Goal: Transaction & Acquisition: Obtain resource

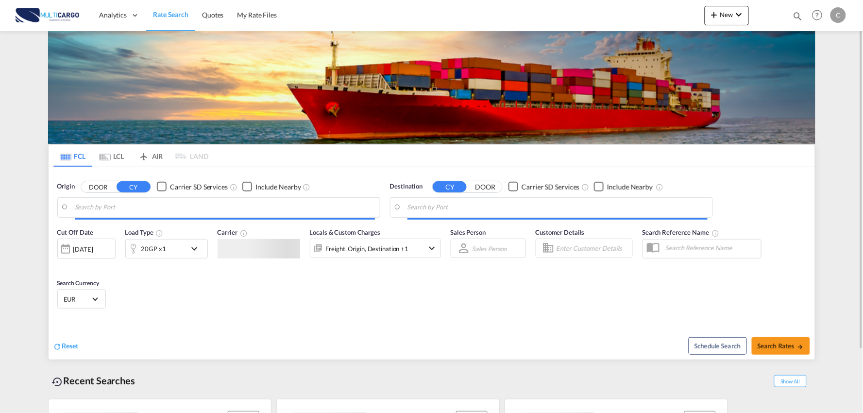
type input "Port of [GEOGRAPHIC_DATA], [GEOGRAPHIC_DATA], [GEOGRAPHIC_DATA]"
type input "Leixoes, Leixoes, PTLEI"
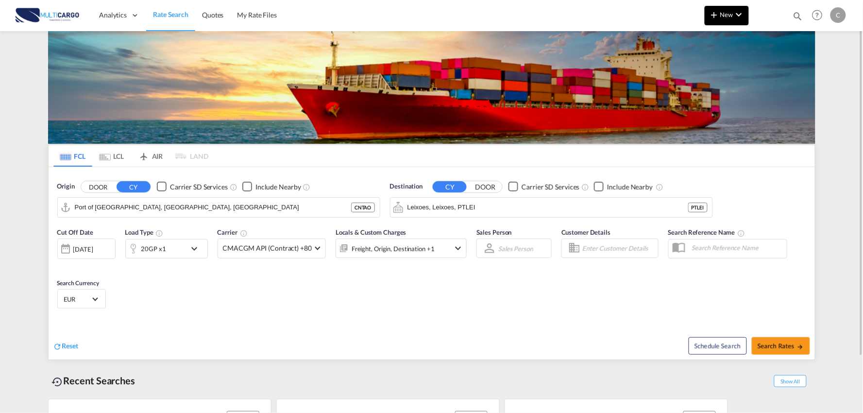
click at [736, 11] on md-icon "icon-chevron-down" at bounding box center [740, 15] width 12 height 12
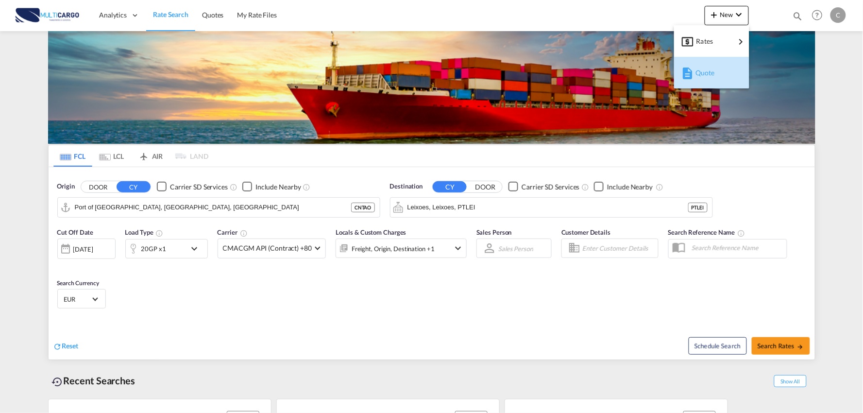
click at [712, 76] on div "Quote" at bounding box center [714, 73] width 36 height 24
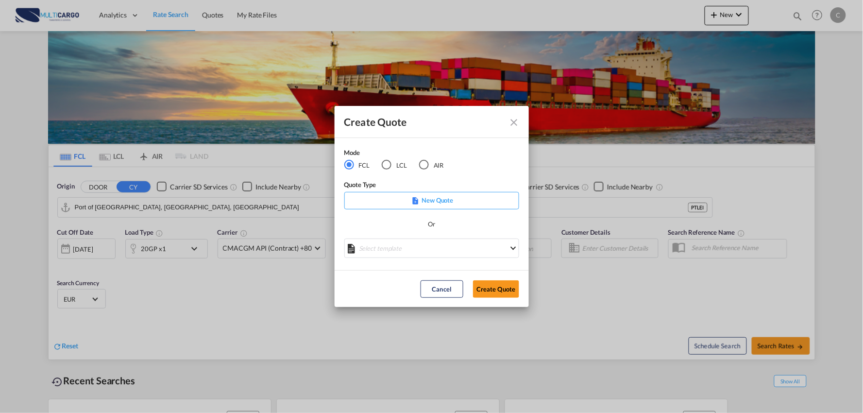
click at [390, 164] on div "LCL" at bounding box center [387, 165] width 10 height 10
click at [433, 246] on md-select "Select template EXP LCL Globelink 09/2025 [PERSON_NAME] | [DATE] EXP [GEOGRAPHI…" at bounding box center [431, 248] width 175 height 19
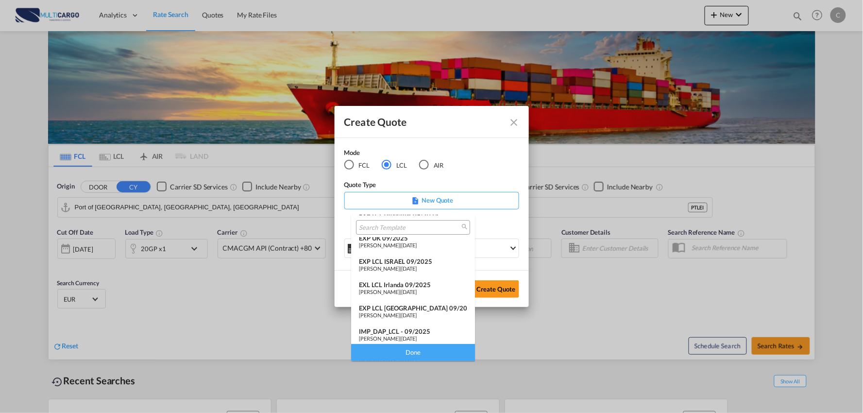
scroll to position [54, 0]
click at [400, 304] on div "IMP_DAP_LCL - 09/2025" at bounding box center [413, 308] width 108 height 8
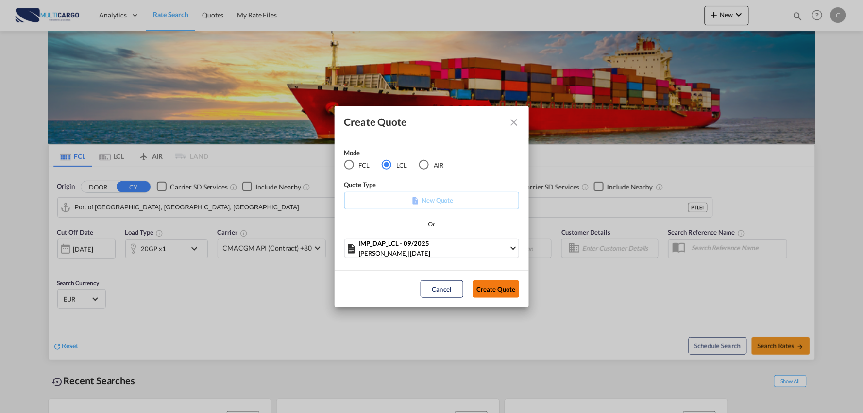
click at [499, 290] on button "Create Quote" at bounding box center [496, 288] width 46 height 17
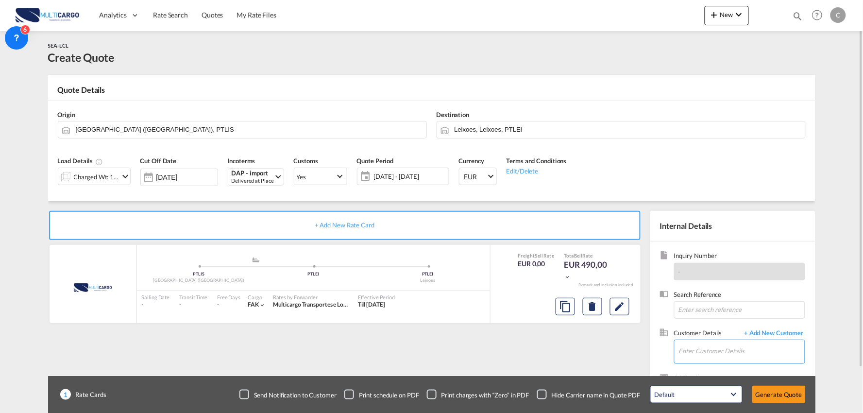
click at [718, 352] on input "Enter Customer Details" at bounding box center [742, 351] width 126 height 22
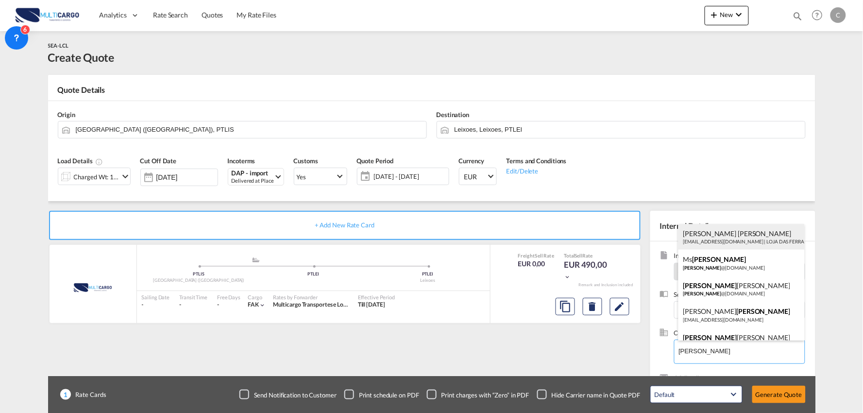
click at [726, 238] on div "[PERSON_NAME] [PERSON_NAME] [PERSON_NAME][EMAIL_ADDRESS][DOMAIN_NAME] | LOJA DA…" at bounding box center [742, 237] width 126 height 26
type input "LOJA DAS FERRAGENS [PERSON_NAME] LDA, [PERSON_NAME] [PERSON_NAME], [PERSON_NAME…"
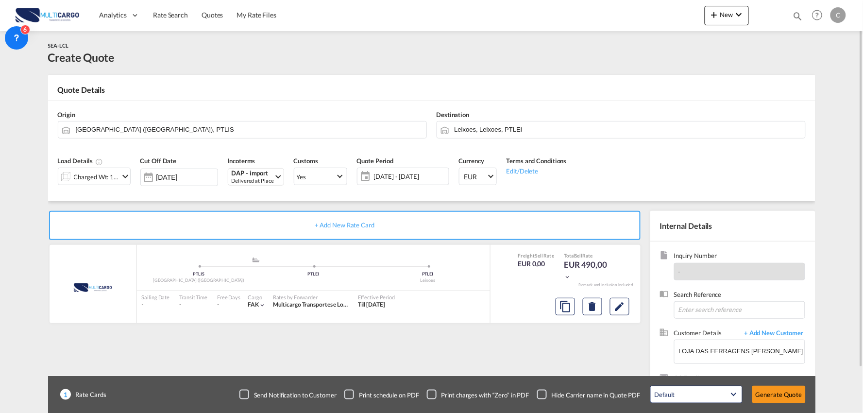
click at [540, 396] on div "Checkbox No Ink" at bounding box center [542, 395] width 10 height 10
click at [524, 358] on div "+ Add New Rate Card MultiCargo added by you .a{fill:#aaa8ad;} .a{fill:#aaa8ad;}…" at bounding box center [347, 312] width 598 height 203
click at [246, 181] on div "Delivered at Place" at bounding box center [253, 180] width 42 height 7
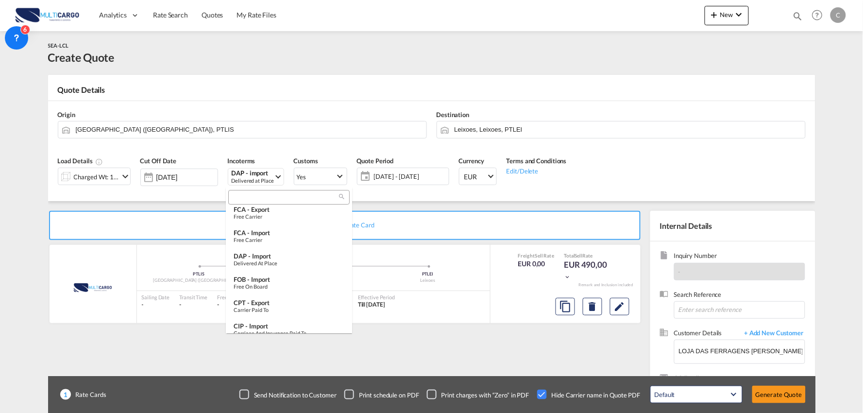
click at [260, 202] on div at bounding box center [288, 197] width 121 height 15
click at [263, 279] on div "FOB - import" at bounding box center [289, 279] width 111 height 8
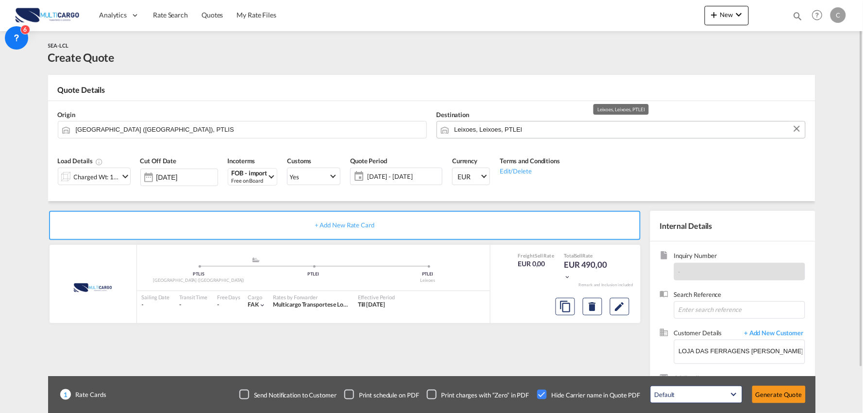
click at [488, 133] on input "Leixoes, Leixoes, PTLEI" at bounding box center [628, 129] width 346 height 17
click at [163, 125] on input "[GEOGRAPHIC_DATA] ([GEOGRAPHIC_DATA]), PTLIS" at bounding box center [249, 129] width 346 height 17
drag, startPoint x: 122, startPoint y: 127, endPoint x: 105, endPoint y: 127, distance: 17.0
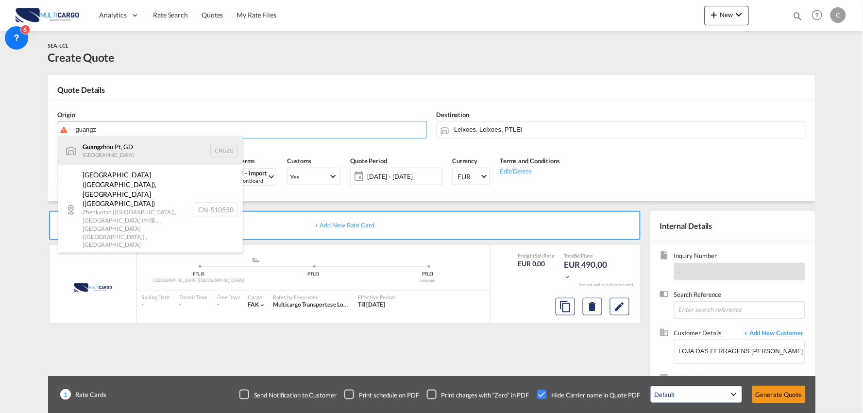
click at [150, 152] on div "Guangz hou Pt, GD China CNGZG" at bounding box center [150, 150] width 185 height 29
type input "Guangzhou Pt, GD, CNGZG"
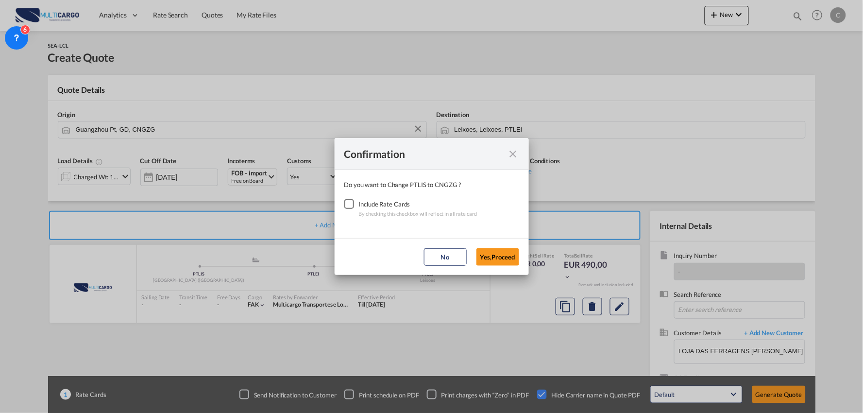
click at [346, 202] on div "Checkbox No Ink" at bounding box center [349, 204] width 10 height 10
click at [502, 260] on button "Yes,Proceed" at bounding box center [498, 256] width 43 height 17
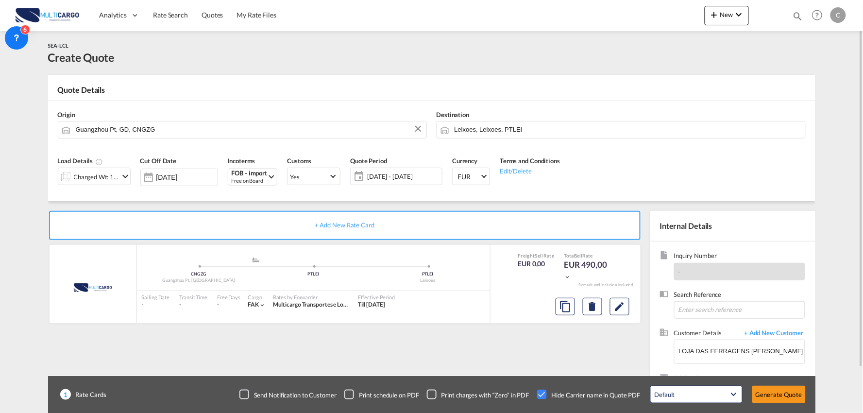
click at [108, 175] on div "Charged Wt: 1,00 W/M" at bounding box center [97, 177] width 46 height 14
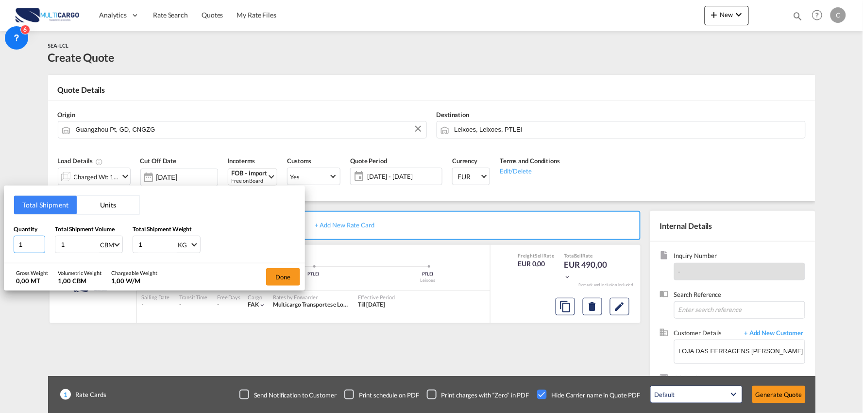
drag, startPoint x: 4, startPoint y: 240, endPoint x: -40, endPoint y: 237, distance: 44.3
click at [0, 237] on html "Analytics Reports Dashboard Rate Search Quotes My Rate Files" at bounding box center [431, 206] width 863 height 413
type input "12"
drag, startPoint x: 78, startPoint y: 254, endPoint x: 75, endPoint y: 245, distance: 9.4
click at [68, 251] on div "Total Shipment Units Quantity 12 Total Shipment Volume 1 CBM CBM CFT Total Ship…" at bounding box center [154, 225] width 301 height 78
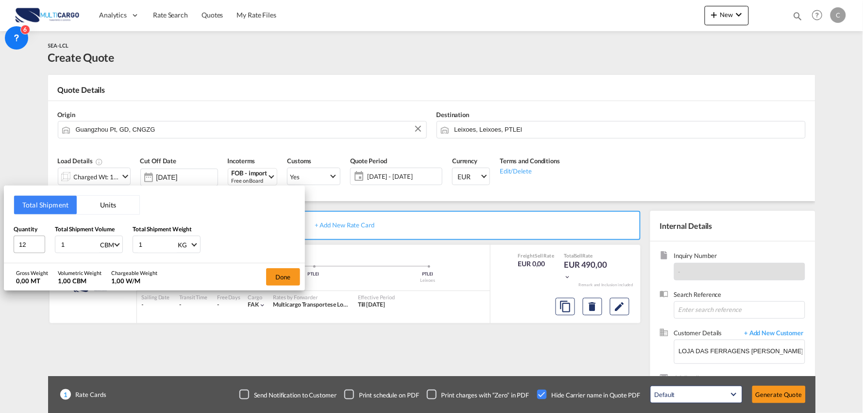
drag, startPoint x: 75, startPoint y: 245, endPoint x: 14, endPoint y: 245, distance: 61.2
click at [15, 245] on div "Quantity 12 Total Shipment Volume 1 CBM CBM CFT Total Shipment Weight 1 KG KG LB" at bounding box center [155, 238] width 282 height 29
type input "12"
drag, startPoint x: 32, startPoint y: 246, endPoint x: 0, endPoint y: 244, distance: 31.7
click at [4, 244] on div "Total Shipment Units Quantity 12 Total Shipment Volume 12 CBM CBM CFT Total Shi…" at bounding box center [154, 225] width 301 height 78
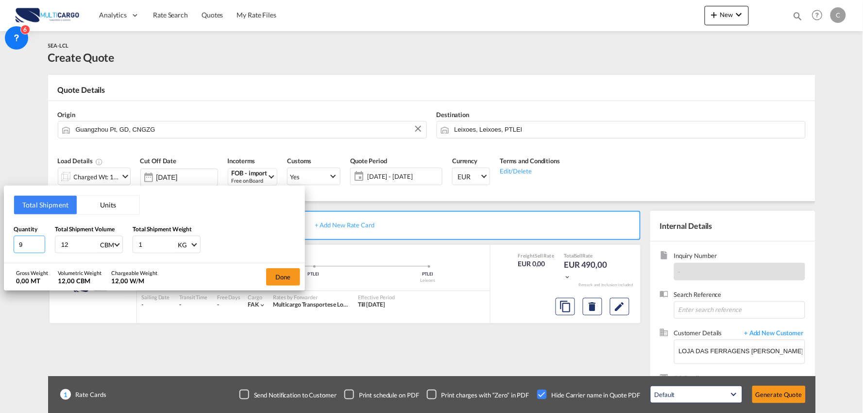
type input "9"
click at [152, 242] on input "1" at bounding box center [157, 244] width 39 height 17
drag, startPoint x: 152, startPoint y: 242, endPoint x: 101, endPoint y: 236, distance: 50.9
click at [144, 242] on input "1" at bounding box center [157, 244] width 39 height 17
drag, startPoint x: 142, startPoint y: 243, endPoint x: 124, endPoint y: 243, distance: 18.0
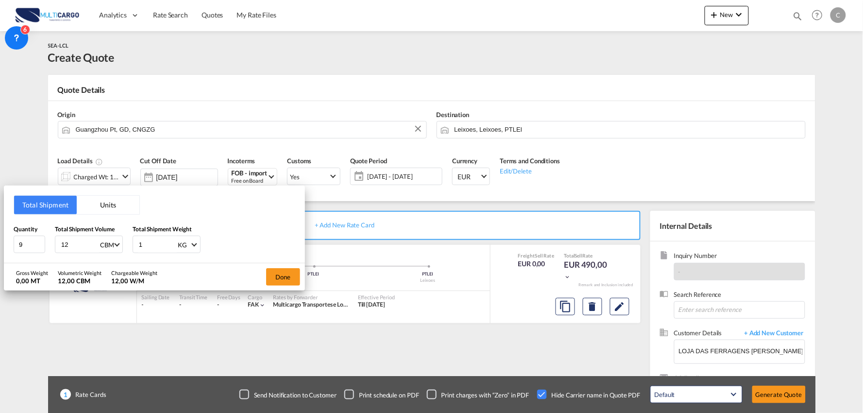
click at [124, 243] on div "Quantity 9 Total Shipment Volume 12 CBM CBM CFT Total Shipment Weight 1 KG KG LB" at bounding box center [155, 238] width 282 height 29
type input "9"
type input "9000"
click at [279, 278] on button "Done" at bounding box center [283, 276] width 34 height 17
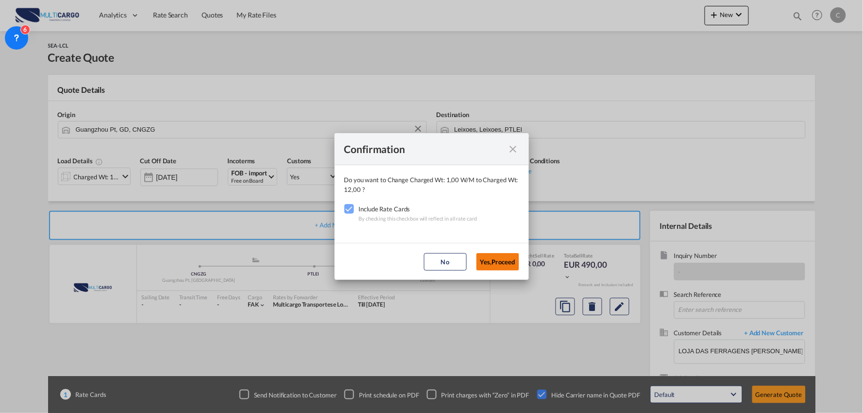
click at [509, 261] on button "Yes,Proceed" at bounding box center [498, 261] width 43 height 17
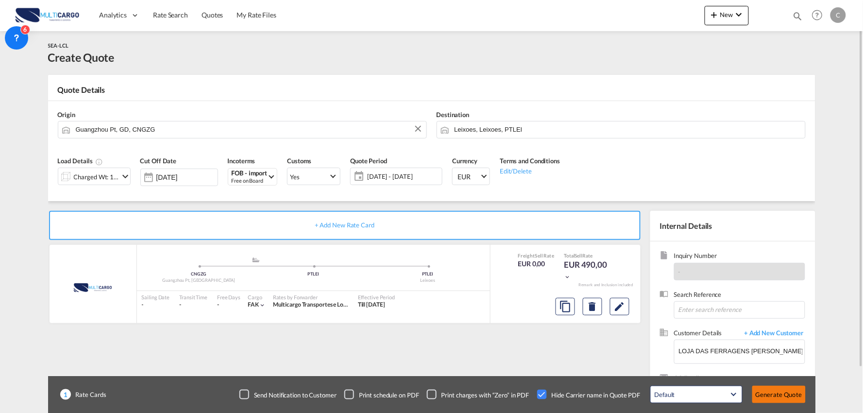
click at [779, 394] on button "Generate Quote" at bounding box center [779, 394] width 53 height 17
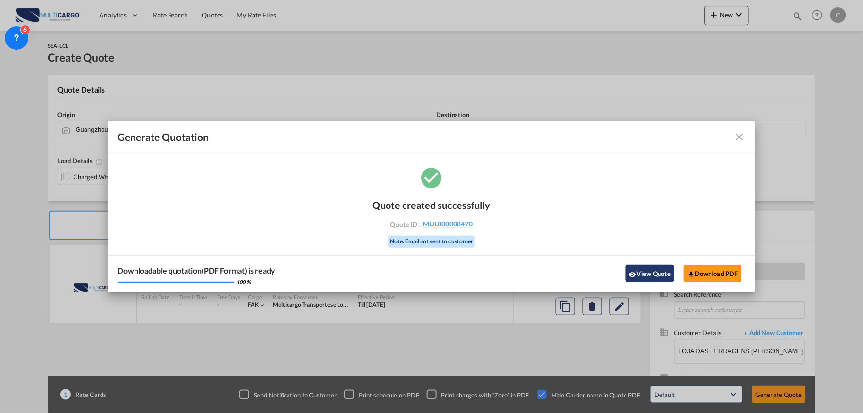
click at [645, 273] on button "View Quote" at bounding box center [650, 273] width 49 height 17
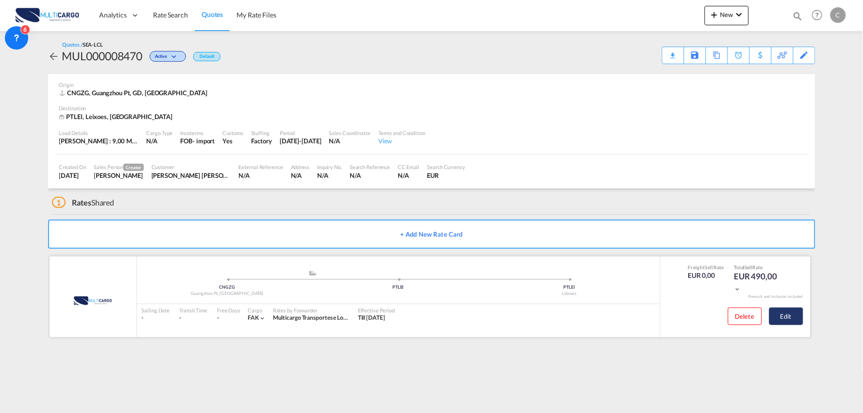
click at [794, 313] on button "Edit" at bounding box center [787, 316] width 34 height 17
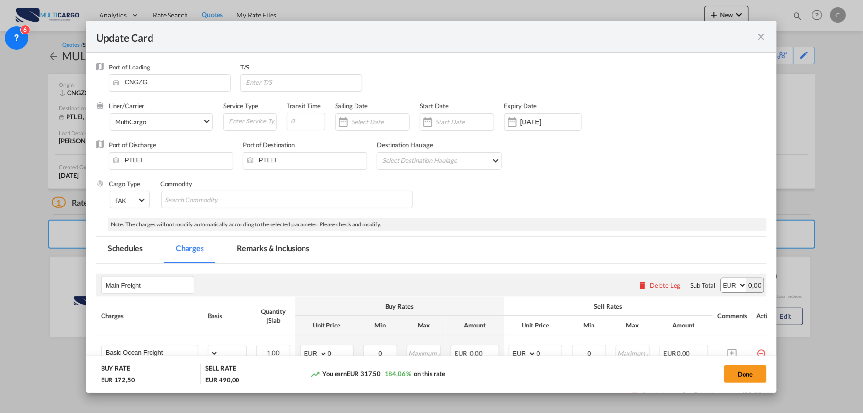
select select "per_shipment"
select select "per_bl"
select select "per_shipment"
select select "per_doc"
select select "per_shipment"
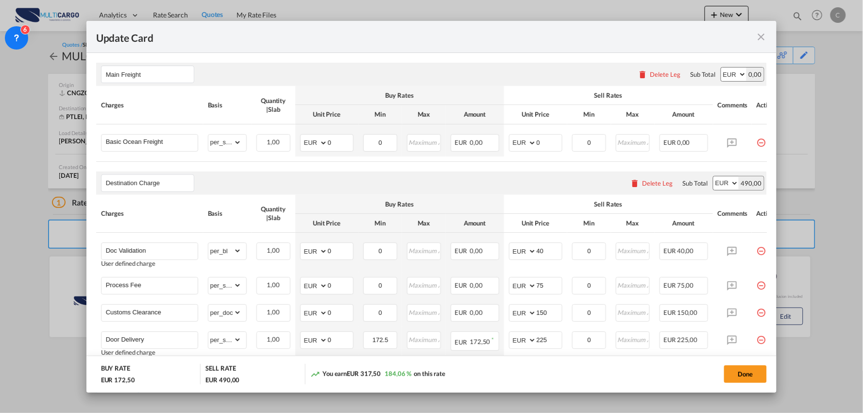
scroll to position [162, 0]
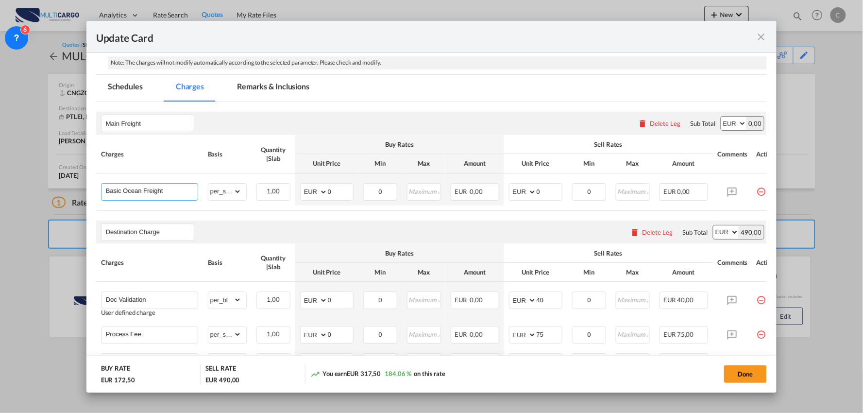
drag, startPoint x: 173, startPoint y: 193, endPoint x: -101, endPoint y: 192, distance: 273.5
click at [0, 192] on html "Analytics Reports Dashboard Rate Search Quotes My Rate Files" at bounding box center [431, 206] width 863 height 413
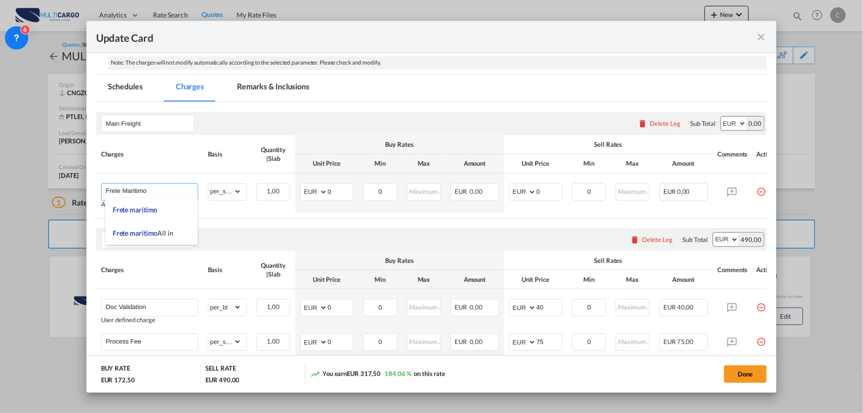
type input "Frete Maritimo"
click at [228, 158] on div "Basis" at bounding box center [227, 154] width 39 height 9
drag, startPoint x: 341, startPoint y: 191, endPoint x: 294, endPoint y: 193, distance: 46.7
click at [294, 193] on tr "Frete Maritimo Adding a user defined charge Please Enter Already Exists gross_w…" at bounding box center [440, 192] width 688 height 39
click at [336, 187] on input "0" at bounding box center [340, 191] width 25 height 15
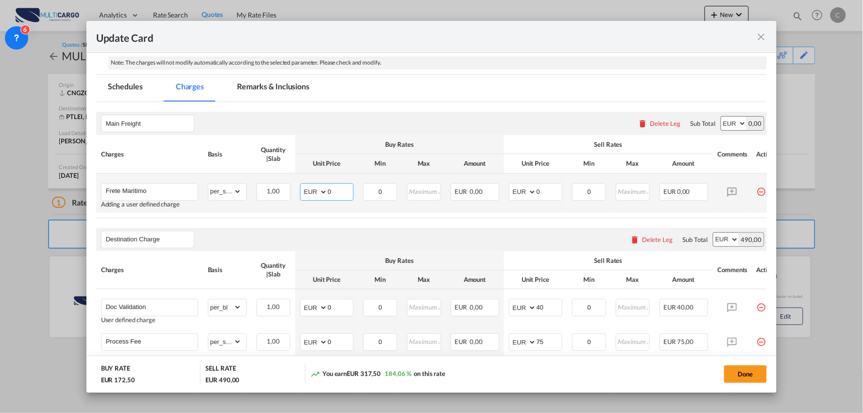
drag, startPoint x: 338, startPoint y: 190, endPoint x: 291, endPoint y: 191, distance: 46.2
click at [291, 191] on tr "Frete Maritimo Adding a user defined charge Please Enter Already Exists gross_w…" at bounding box center [440, 192] width 688 height 39
type input "432"
drag, startPoint x: 528, startPoint y: 190, endPoint x: 508, endPoint y: 193, distance: 19.6
click at [508, 193] on td "AED AFN ALL AMD ANG AOA ARS AUD AWG AZN BAM BBD BDT BGN BHD BIF BMD BND [PERSON…" at bounding box center [535, 192] width 63 height 39
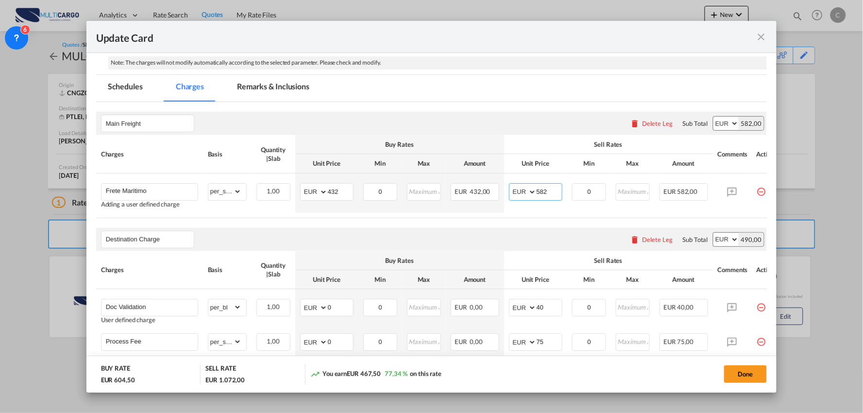
type input "582"
click at [448, 233] on div "Destination Charge Please enter leg name Leg Name Already Exists Delete Leg Sub…" at bounding box center [431, 239] width 671 height 23
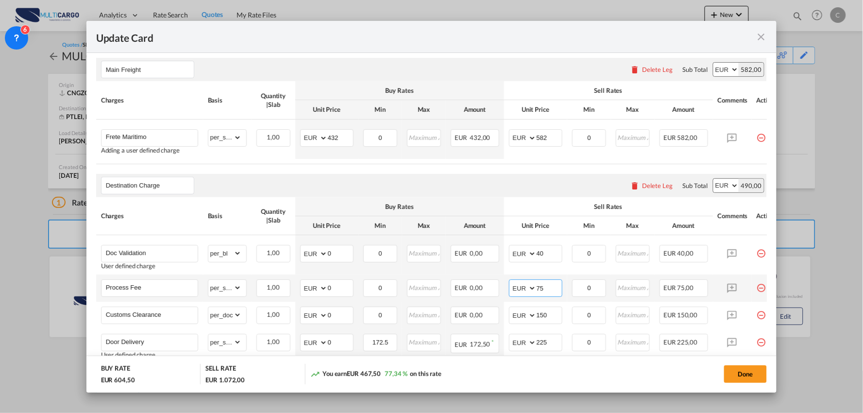
drag, startPoint x: 543, startPoint y: 291, endPoint x: 506, endPoint y: 291, distance: 37.4
click at [506, 291] on td "AED AFN ALL AMD ANG AOA ARS AUD AWG AZN BAM BBD BDT BGN BHD BIF BMD BND [PERSON…" at bounding box center [535, 287] width 63 height 27
type input "50"
drag, startPoint x: 171, startPoint y: 256, endPoint x: 54, endPoint y: 246, distance: 117.0
click at [54, 246] on div "Update Card Port of [GEOGRAPHIC_DATA] CNGZG T/S Liner/Carrier MultiCargo 2HM LO…" at bounding box center [431, 206] width 863 height 413
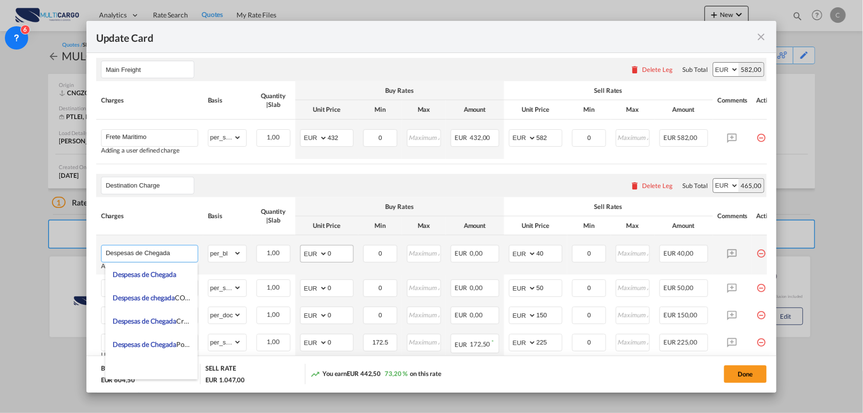
type input "Despesas de Chegada"
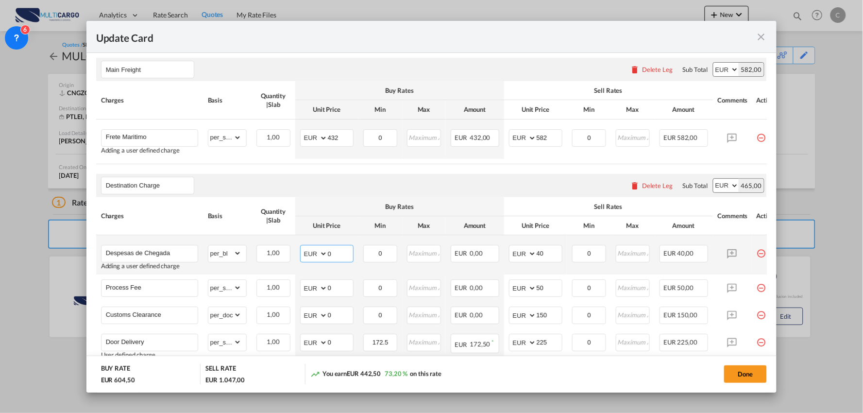
drag, startPoint x: 329, startPoint y: 256, endPoint x: 320, endPoint y: 256, distance: 9.7
click at [320, 256] on md-input-container "AED AFN ALL AMD ANG AOA ARS AUD AWG AZN BAM BBD BDT BGN BHD BIF BMD BND BOB BRL…" at bounding box center [326, 253] width 53 height 17
type input "360"
drag, startPoint x: 346, startPoint y: 135, endPoint x: 311, endPoint y: 138, distance: 35.1
click at [311, 138] on md-input-container "AED AFN ALL AMD ANG AOA ARS AUD AWG AZN BAM BBD BDT BGN BHD BIF BMD BND [PERSON…" at bounding box center [326, 137] width 53 height 17
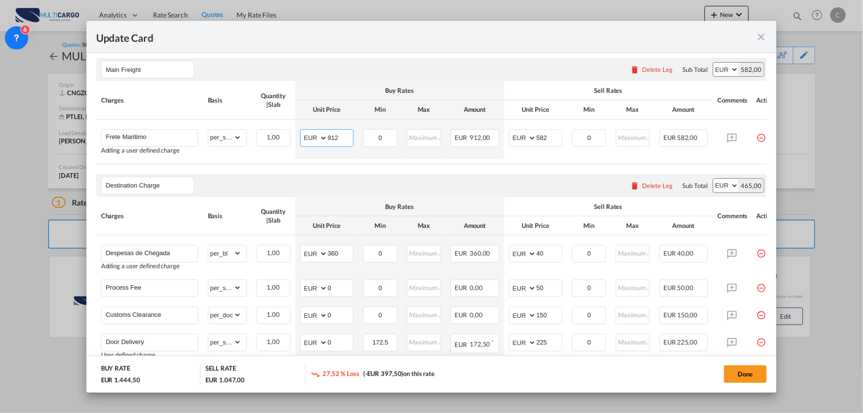
type input "912"
drag, startPoint x: 551, startPoint y: 136, endPoint x: 497, endPoint y: 138, distance: 54.5
click at [500, 142] on tr "Frete Maritimo Adding a user defined charge Please Enter Already Exists gross_w…" at bounding box center [440, 139] width 688 height 39
type input "1162"
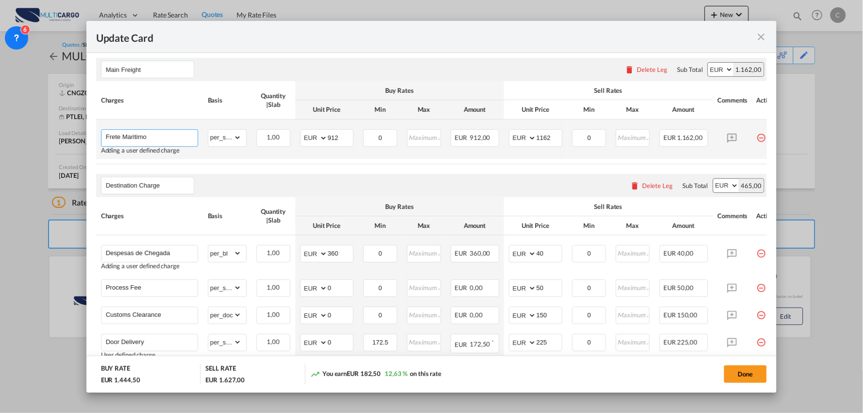
click at [167, 137] on input "Frete Maritimo" at bounding box center [152, 137] width 92 height 15
type input "Frete Maritimo (Despesas de chegada Co-loader Incluidas)"
click at [350, 80] on div "Main Freight Please enter leg name Leg Name Already Exists Delete Leg Sub Total…" at bounding box center [431, 69] width 671 height 23
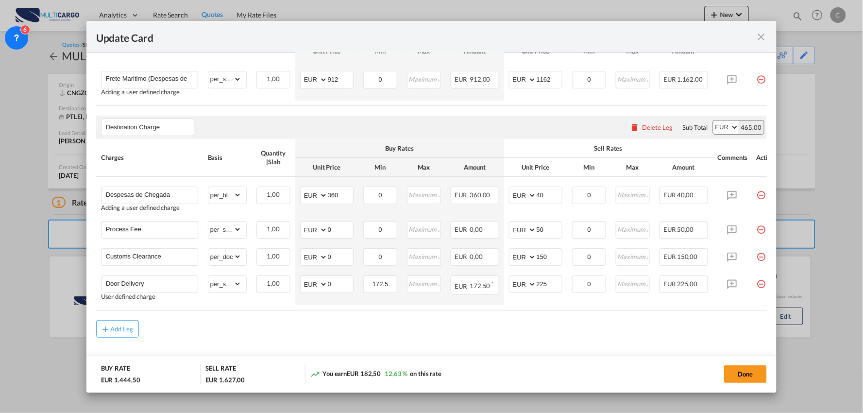
scroll to position [295, 0]
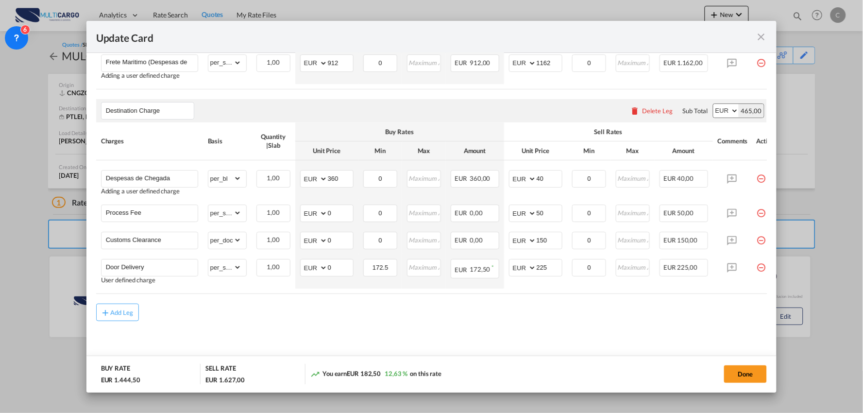
drag, startPoint x: 566, startPoint y: 294, endPoint x: 632, endPoint y: 293, distance: 65.6
click at [632, 293] on div "Charges Basis Quantity | Slab Buy Rates Sell Rates Comments Action Unit Price M…" at bounding box center [431, 207] width 671 height 171
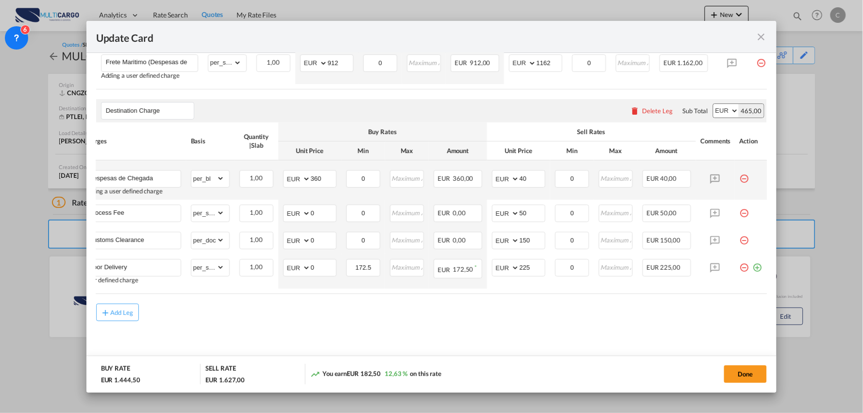
click at [740, 174] on md-icon "icon-minus-circle-outline red-400-fg pt-7" at bounding box center [745, 175] width 10 height 10
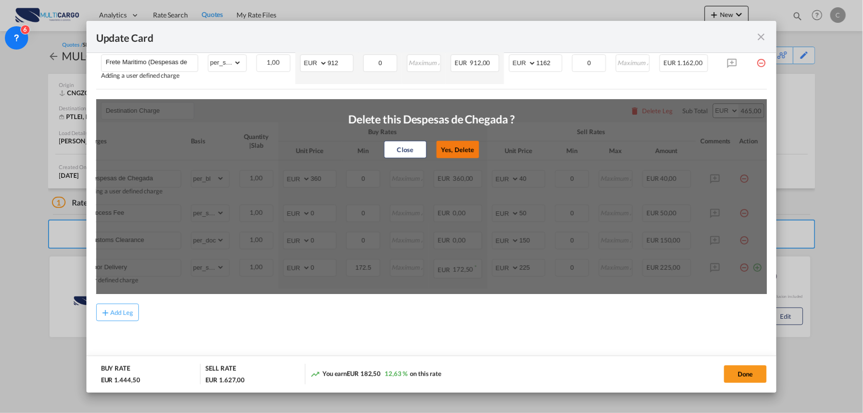
click at [453, 144] on button "Yes, Delete" at bounding box center [457, 149] width 43 height 17
type input "Process Fee"
select select "per_shipment"
type input "0"
type input "50"
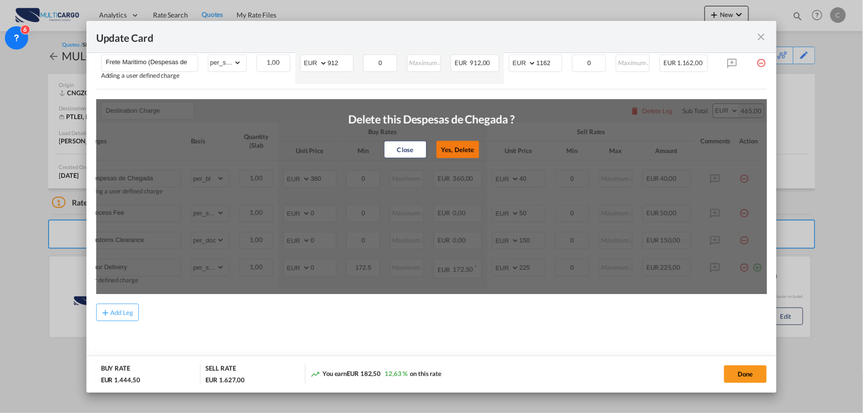
type input "Customs Clearance"
select select "per_doc"
type input "150"
type input "Door Delivery"
select select "per_shipment"
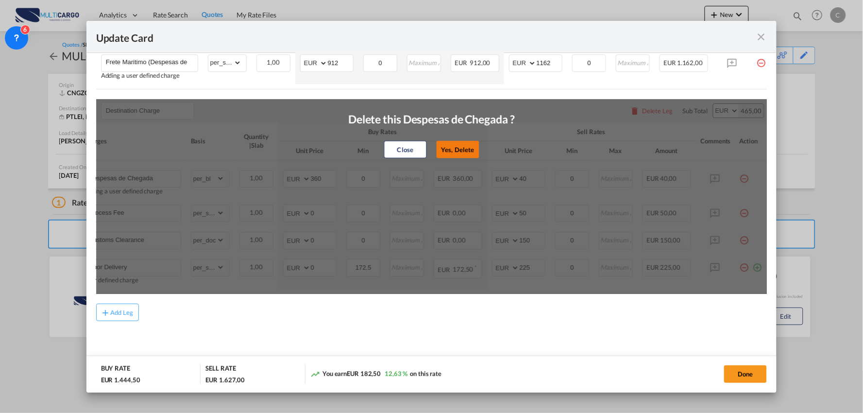
type input "172.5"
type input "225"
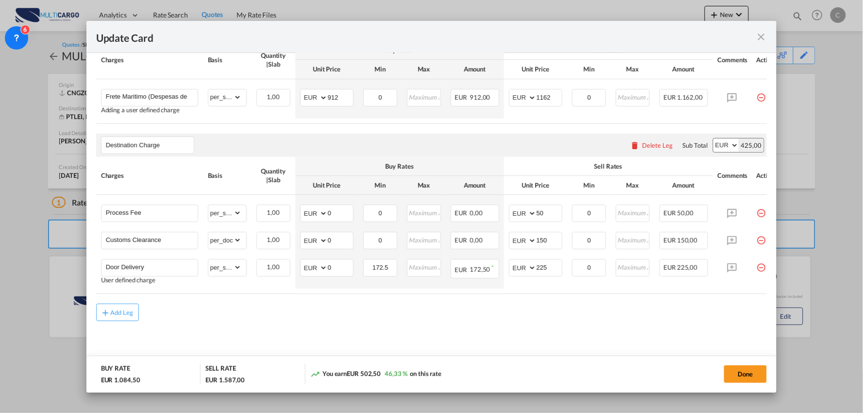
scroll to position [261, 0]
drag, startPoint x: 154, startPoint y: 263, endPoint x: 67, endPoint y: 263, distance: 87.0
click at [67, 263] on div "Update Card Port of [GEOGRAPHIC_DATA] CNGZG T/S Liner/Carrier MultiCargo 2HM LO…" at bounding box center [431, 206] width 863 height 413
drag, startPoint x: 151, startPoint y: 263, endPoint x: 33, endPoint y: 259, distance: 118.1
click at [33, 259] on div "Update Card Port of [GEOGRAPHIC_DATA] CNGZG T/S Liner/Carrier MultiCargo 2HM LO…" at bounding box center [431, 206] width 863 height 413
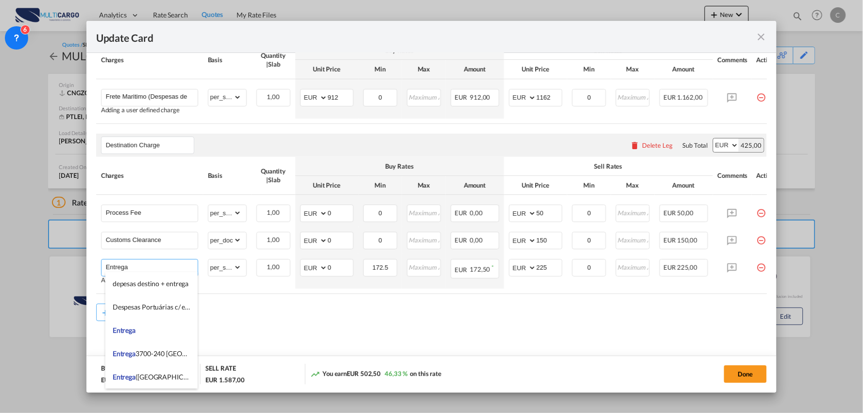
type input "Entrega"
click at [354, 340] on md-content "Main Freight Please enter leg name Leg Name Already Exists Delete Leg Sub Total…" at bounding box center [431, 188] width 671 height 360
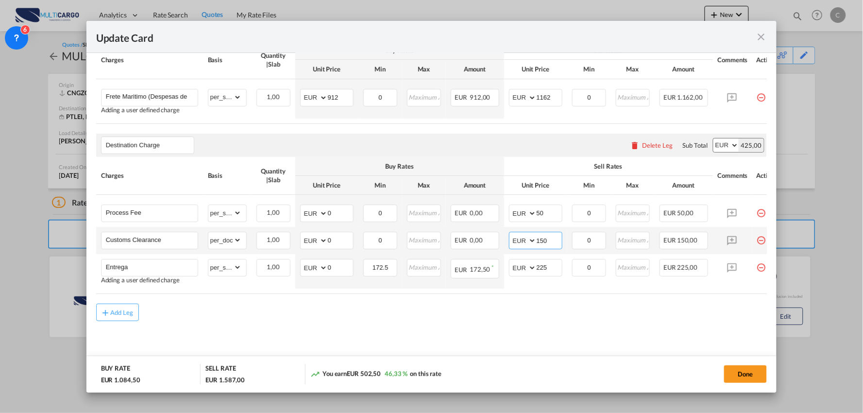
drag, startPoint x: 555, startPoint y: 237, endPoint x: 511, endPoint y: 237, distance: 44.2
click at [511, 237] on md-input-container "AED AFN ALL AMD ANG AOA ARS AUD AWG AZN BAM BBD BDT BGN BHD BIF BMD BND [PERSON…" at bounding box center [535, 240] width 53 height 17
type input "100"
drag, startPoint x: 335, startPoint y: 237, endPoint x: 305, endPoint y: 239, distance: 30.7
click at [307, 239] on md-input-container "AED AFN ALL AMD ANG AOA ARS AUD AWG AZN BAM BBD BDT BGN BHD BIF BMD BND BOB BRL…" at bounding box center [326, 240] width 53 height 17
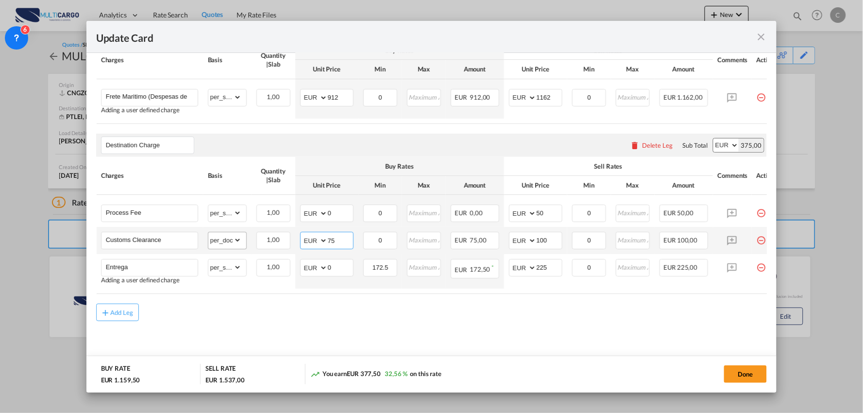
type input "75"
click at [231, 244] on select "gross_weight volumetric_weight per_shipment per_bl per_km per_hawb per_kg flat …" at bounding box center [224, 240] width 33 height 16
select select "per_document"
click at [208, 232] on select "gross_weight volumetric_weight per_shipment per_bl per_km per_hawb per_kg flat …" at bounding box center [224, 240] width 33 height 16
click at [205, 311] on div "Add Leg" at bounding box center [431, 312] width 671 height 17
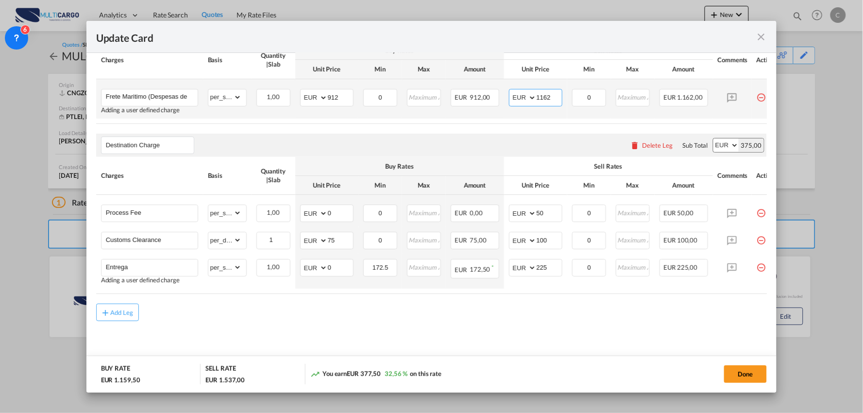
drag, startPoint x: 555, startPoint y: 91, endPoint x: 507, endPoint y: 89, distance: 48.6
click at [504, 91] on td "AED AFN ALL AMD ANG AOA ARS AUD AWG AZN BAM BBD BDT BGN BHD BIF BMD BND [PERSON…" at bounding box center [535, 98] width 63 height 39
type input "1182"
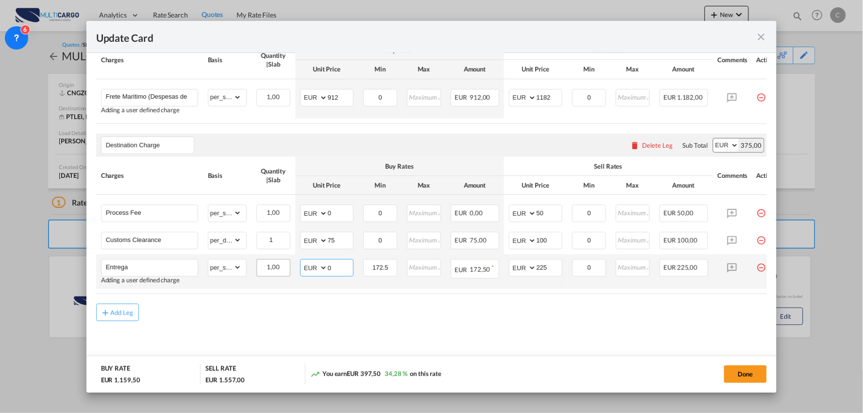
drag, startPoint x: 307, startPoint y: 263, endPoint x: 271, endPoint y: 273, distance: 37.1
click at [250, 271] on tr "Entrega Adding a user defined charge Please Enter Already Exists gross_weight v…" at bounding box center [440, 271] width 688 height 34
type input "150"
drag, startPoint x: 433, startPoint y: 323, endPoint x: 460, endPoint y: 319, distance: 27.6
click at [435, 323] on md-content "Main Freight Please enter leg name Leg Name Already Exists Delete Leg Sub Total…" at bounding box center [431, 188] width 671 height 360
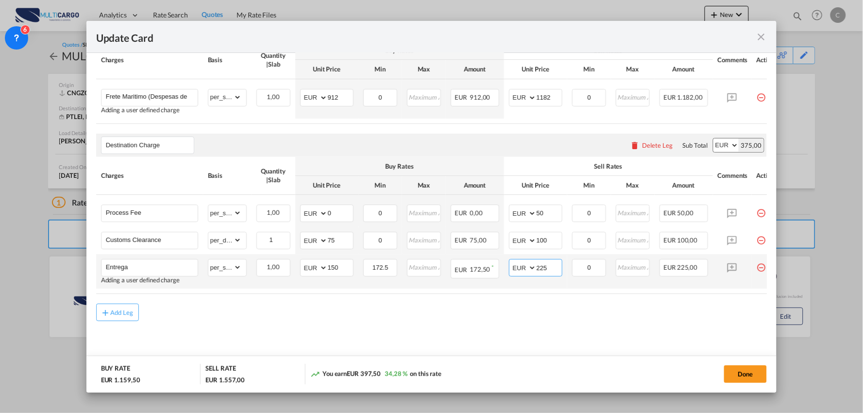
drag, startPoint x: 535, startPoint y: 265, endPoint x: 447, endPoint y: 271, distance: 88.6
click at [456, 271] on tr "Entrega Adding a user defined charge Please Enter Already Exists gross_weight v…" at bounding box center [440, 271] width 688 height 34
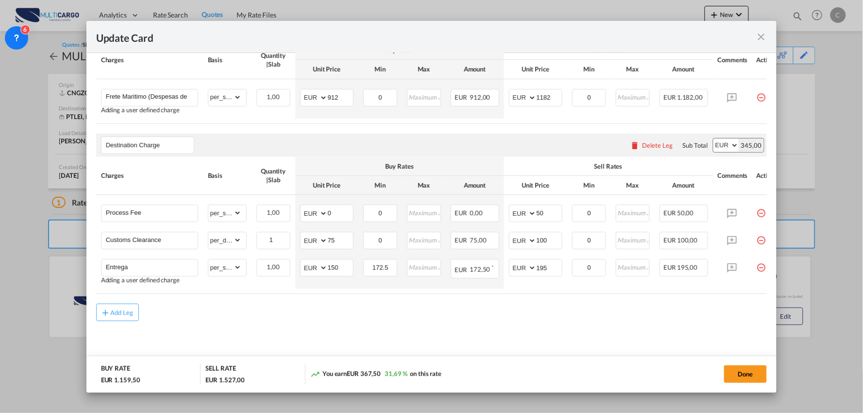
click at [388, 328] on md-content "Main Freight Please enter leg name Leg Name Already Exists Delete Leg Sub Total…" at bounding box center [431, 188] width 671 height 360
click at [317, 333] on md-content "Main Freight Please enter leg name Leg Name Already Exists Delete Leg Sub Total…" at bounding box center [431, 188] width 671 height 360
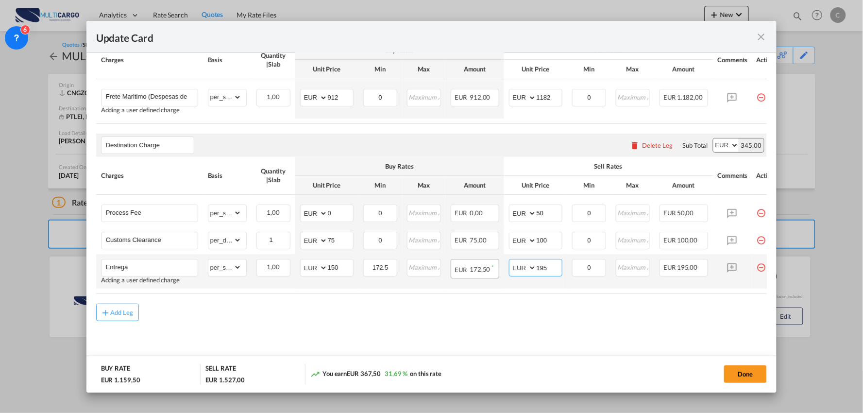
drag, startPoint x: 548, startPoint y: 263, endPoint x: 494, endPoint y: 263, distance: 53.4
click at [495, 263] on tr "Entrega Adding a user defined charge Please Enter Already Exists gross_weight v…" at bounding box center [440, 271] width 688 height 34
type input "185"
drag, startPoint x: 330, startPoint y: 263, endPoint x: 297, endPoint y: 266, distance: 33.7
click at [297, 266] on td "AED AFN ALL AMD ANG AOA ARS AUD AWG AZN BAM BBD BDT BGN BHD BIF BMD BND [PERSON…" at bounding box center [326, 271] width 63 height 34
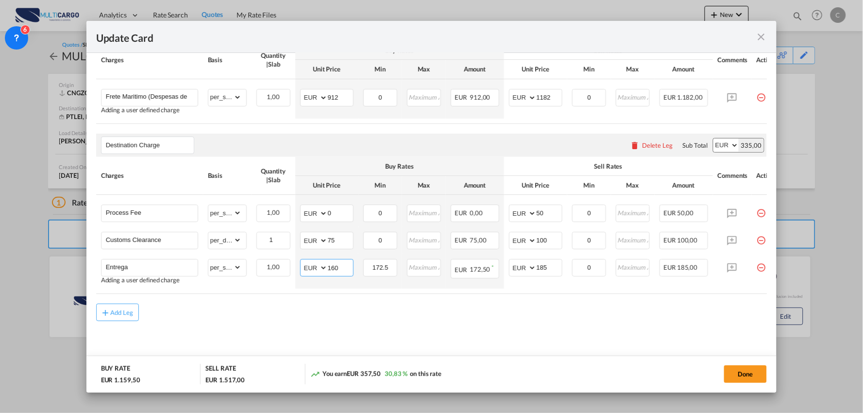
type input "160"
click at [360, 324] on md-content "Main Freight Please enter leg name Leg Name Already Exists Delete Leg Sub Total…" at bounding box center [431, 188] width 671 height 360
click at [747, 376] on button "Done" at bounding box center [745, 373] width 43 height 17
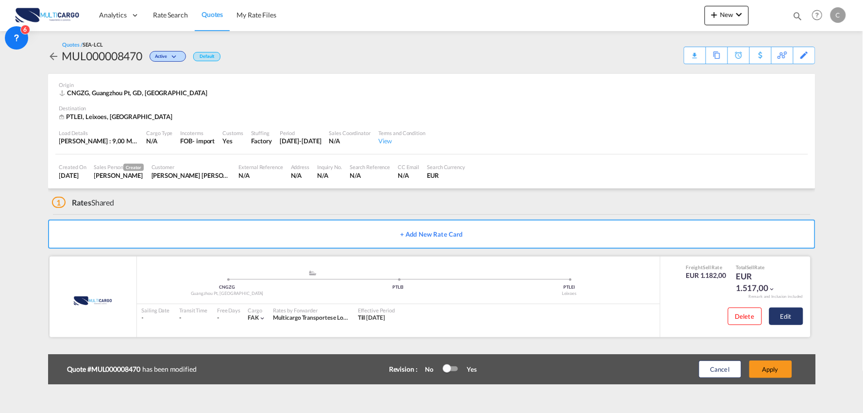
click at [788, 318] on button "Edit" at bounding box center [787, 316] width 34 height 17
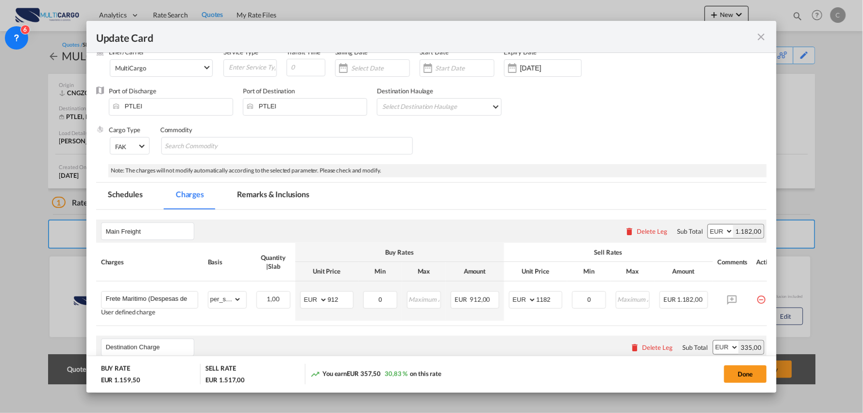
scroll to position [108, 0]
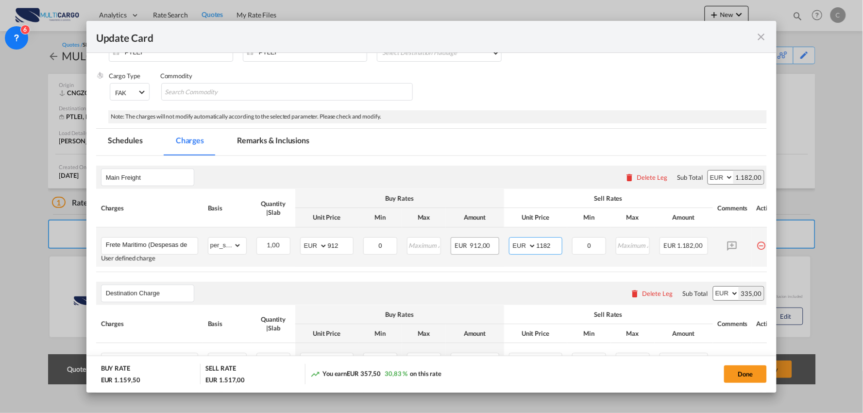
drag, startPoint x: 556, startPoint y: 247, endPoint x: 492, endPoint y: 247, distance: 63.6
click at [492, 247] on tr "Frete Maritimo (Despesas de chegada Co-loader Incluidas) User defined charge Pl…" at bounding box center [440, 246] width 688 height 39
click at [548, 168] on div "Main Freight Please enter leg name Leg Name Already Exists Delete Leg Sub Total…" at bounding box center [431, 177] width 671 height 23
drag, startPoint x: 552, startPoint y: 244, endPoint x: 515, endPoint y: 240, distance: 37.7
click at [512, 243] on md-input-container "AED AFN ALL AMD ANG AOA ARS AUD AWG AZN BAM BBD BDT BGN BHD BIF BMD BND [PERSON…" at bounding box center [535, 245] width 53 height 17
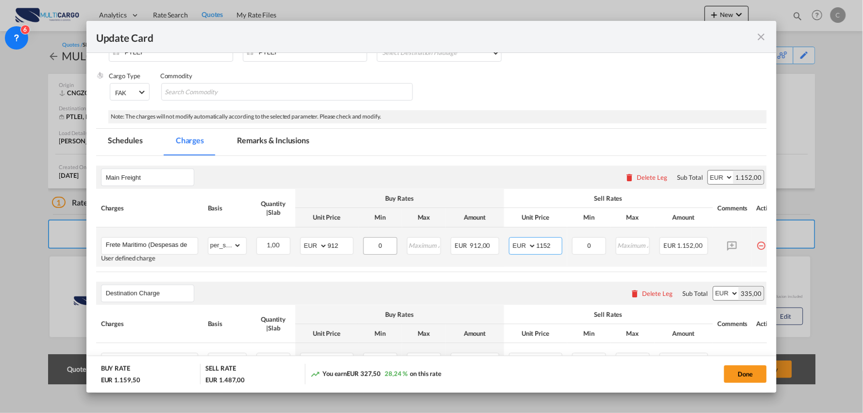
drag, startPoint x: 553, startPoint y: 245, endPoint x: 391, endPoint y: 253, distance: 162.0
click at [404, 252] on tr "Frete Maritimo (Despesas de chegada Co-loader Incluidas) User defined charge Pl…" at bounding box center [440, 246] width 688 height 39
type input "1162"
click at [739, 382] on button "Done" at bounding box center [745, 373] width 43 height 17
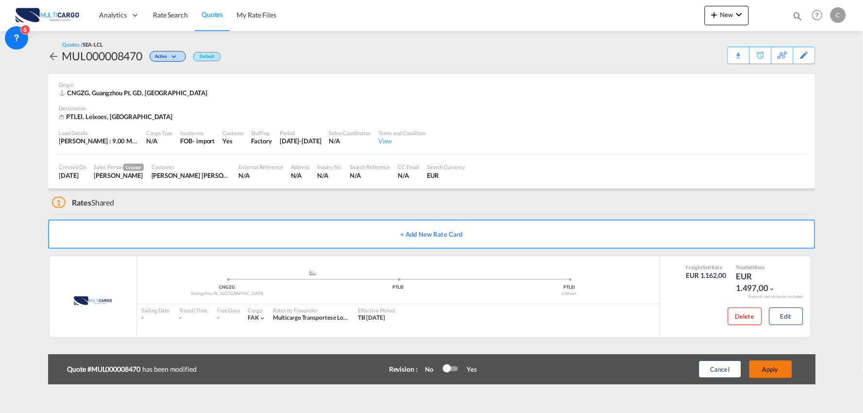
click at [781, 371] on button "Apply" at bounding box center [771, 368] width 43 height 17
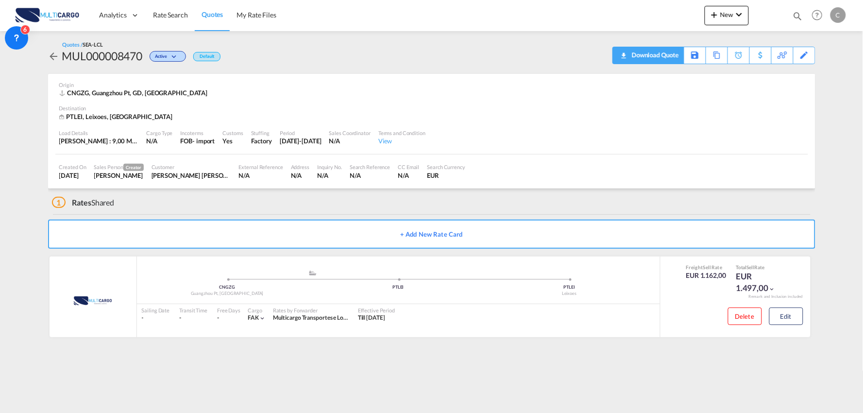
click at [669, 54] on div "Download Quote" at bounding box center [655, 55] width 50 height 16
click at [331, 198] on div "1 Rates Shared" at bounding box center [434, 199] width 764 height 23
click at [356, 70] on div "Quotes / SEA-LCL MUL000008470 Active Default Download Quote Save As Template Co…" at bounding box center [432, 52] width 768 height 43
click at [743, 16] on md-icon "icon-chevron-down" at bounding box center [740, 15] width 12 height 12
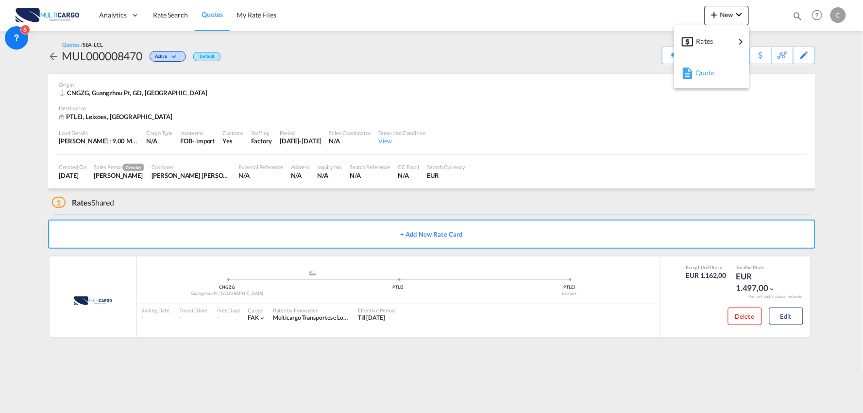
click at [701, 74] on span "Quote" at bounding box center [701, 72] width 11 height 19
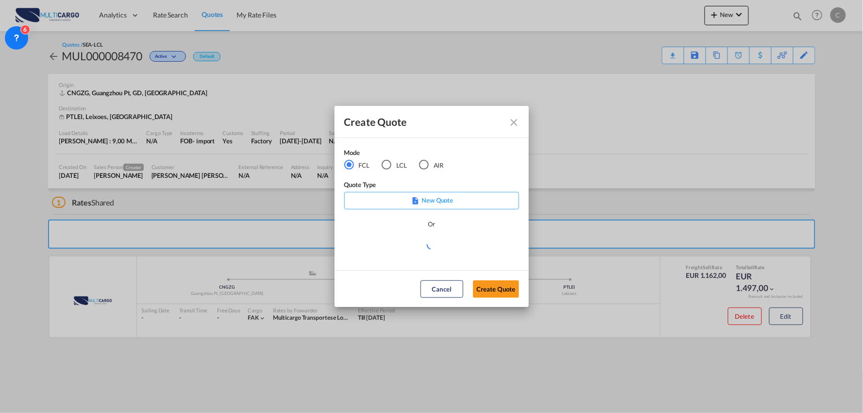
click at [387, 168] on div "LCL" at bounding box center [387, 165] width 10 height 10
click at [424, 248] on md-select "Select template EXP LCL Globelink 09/2025 [PERSON_NAME] | [DATE] EXP [GEOGRAPHI…" at bounding box center [431, 248] width 175 height 19
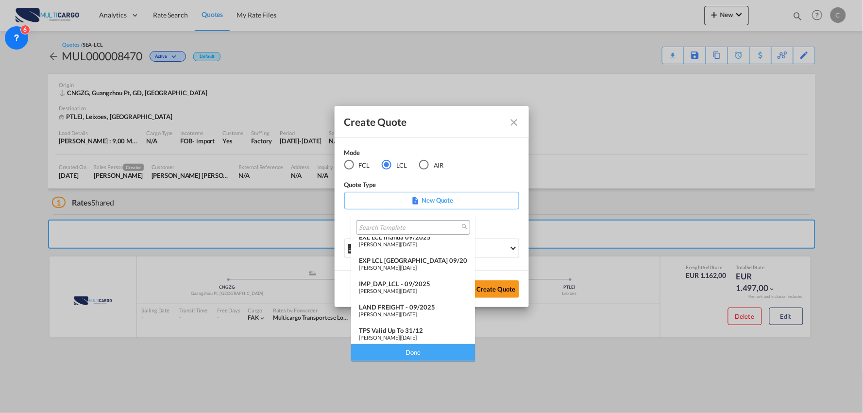
scroll to position [79, 0]
click at [403, 282] on div "IMP_DAP_LCL - 09/2025" at bounding box center [413, 282] width 108 height 8
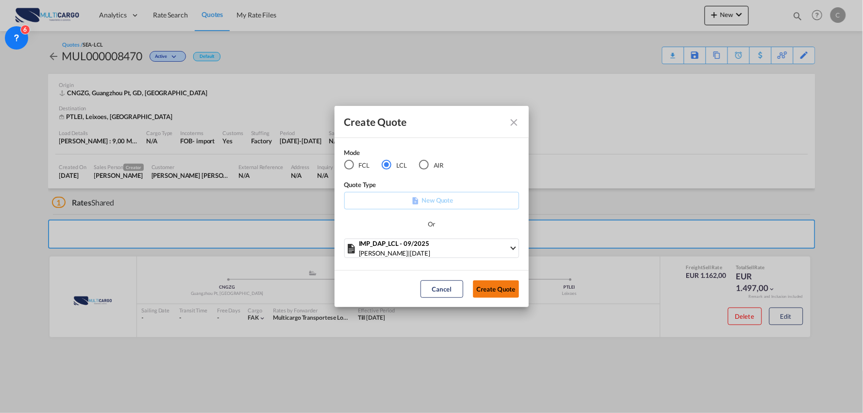
click at [494, 291] on button "Create Quote" at bounding box center [496, 288] width 46 height 17
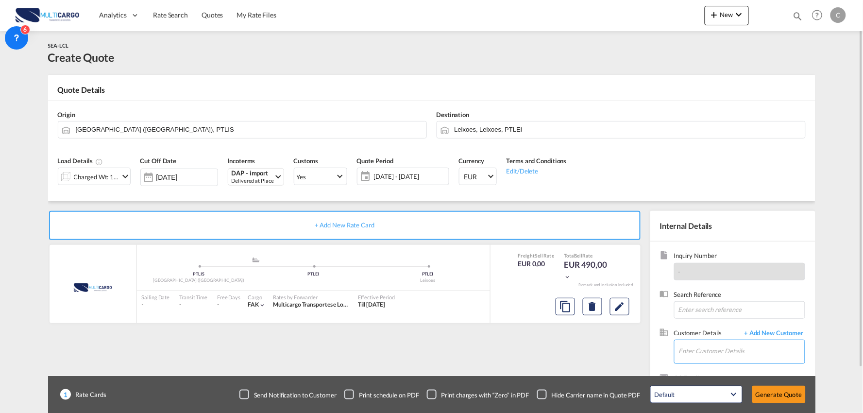
click at [740, 351] on input "Enter Customer Details" at bounding box center [742, 351] width 126 height 22
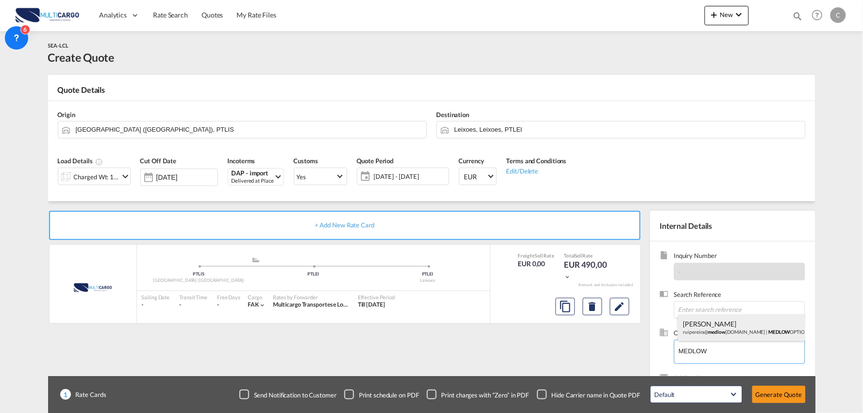
click at [708, 324] on div "[PERSON_NAME] ruipereira@ medlow [DOMAIN_NAME] | MEDLOW OPTION" at bounding box center [742, 327] width 126 height 26
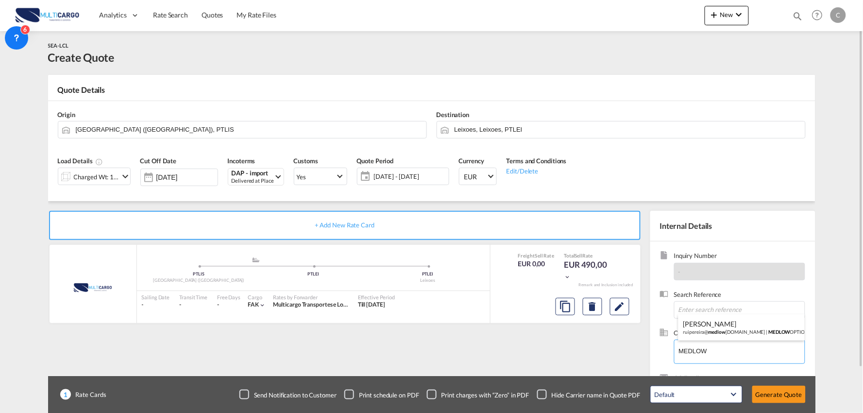
type input "MEDLOW OPTION, [PERSON_NAME], [EMAIL_ADDRESS][DOMAIN_NAME]"
click at [541, 392] on div "Checkbox No Ink" at bounding box center [542, 395] width 10 height 10
click at [561, 351] on div "+ Add New Rate Card MultiCargo added by you .a{fill:#aaa8ad;} .a{fill:#aaa8ad;}…" at bounding box center [347, 312] width 598 height 203
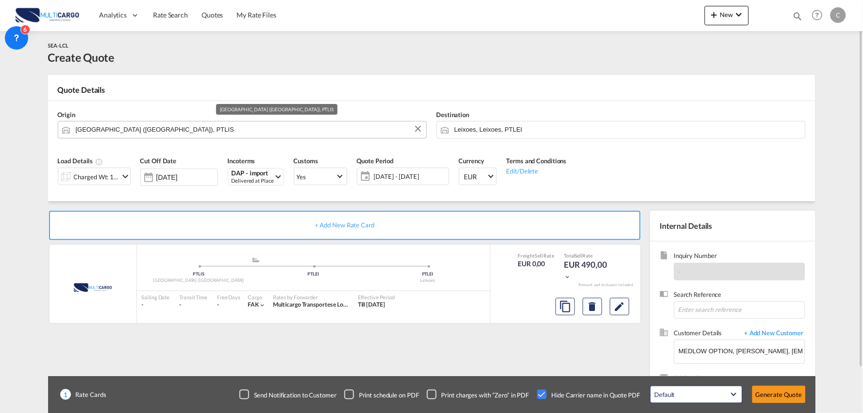
click at [120, 129] on input "[GEOGRAPHIC_DATA] ([GEOGRAPHIC_DATA]), PTLIS" at bounding box center [249, 129] width 346 height 17
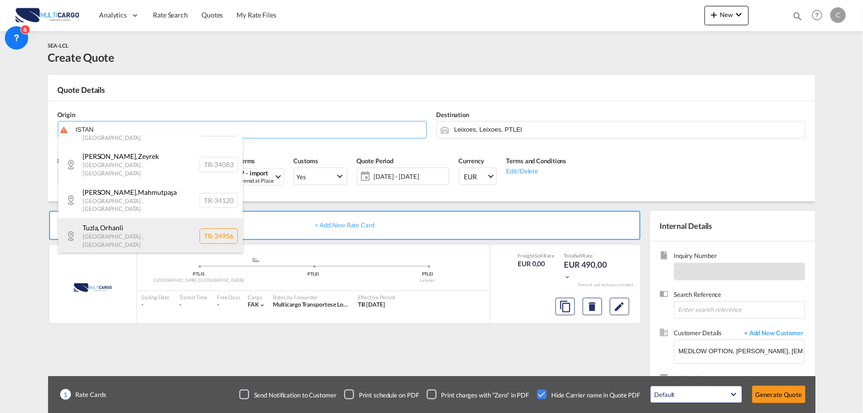
scroll to position [17, 0]
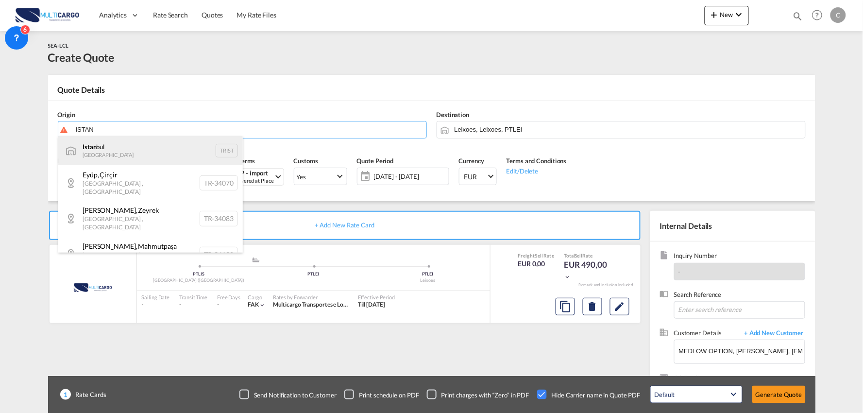
click at [96, 148] on div "Istan bul Turkey TRIST" at bounding box center [150, 150] width 185 height 29
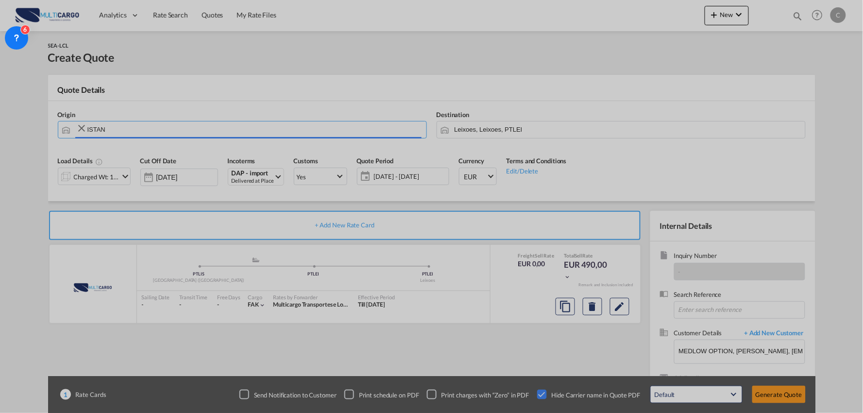
type input "[GEOGRAPHIC_DATA], TRIST"
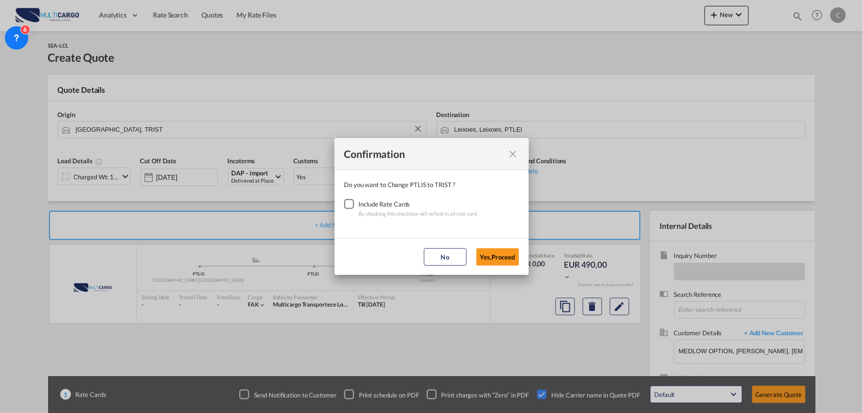
click at [345, 205] on div "Checkbox No Ink" at bounding box center [349, 204] width 10 height 10
click at [487, 253] on button "Yes,Proceed" at bounding box center [498, 256] width 43 height 17
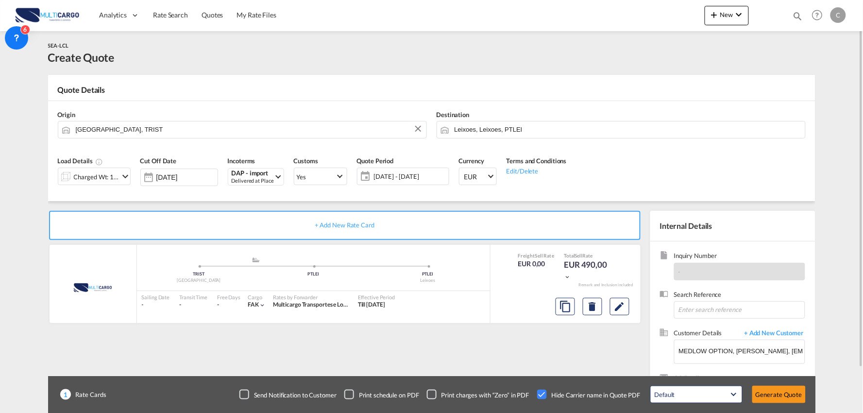
click at [120, 173] on md-icon "icon-chevron-down" at bounding box center [126, 177] width 12 height 12
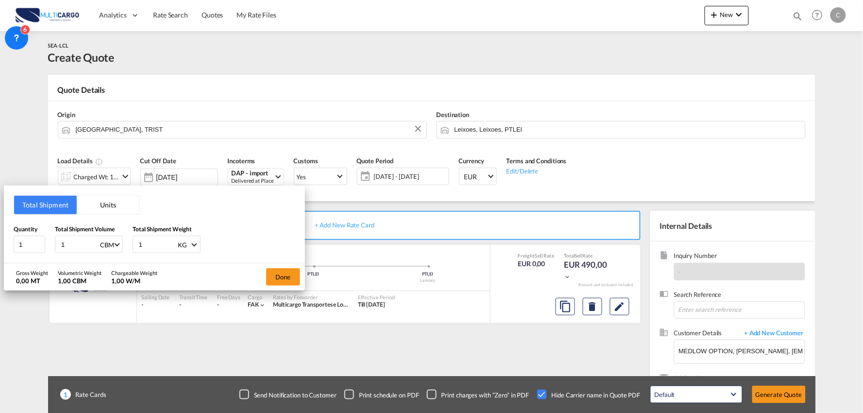
drag, startPoint x: 146, startPoint y: 240, endPoint x: 90, endPoint y: 246, distance: 55.7
click at [95, 247] on div "Quantity 1 Total Shipment Volume 1 CBM CBM CFT Total Shipment Weight 1 KG KG LB" at bounding box center [155, 238] width 282 height 29
type input "1640"
drag, startPoint x: 23, startPoint y: 244, endPoint x: -17, endPoint y: 244, distance: 39.4
click at [0, 244] on html "Analytics Reports Dashboard Rate Search Quotes My Rate Files" at bounding box center [431, 206] width 863 height 413
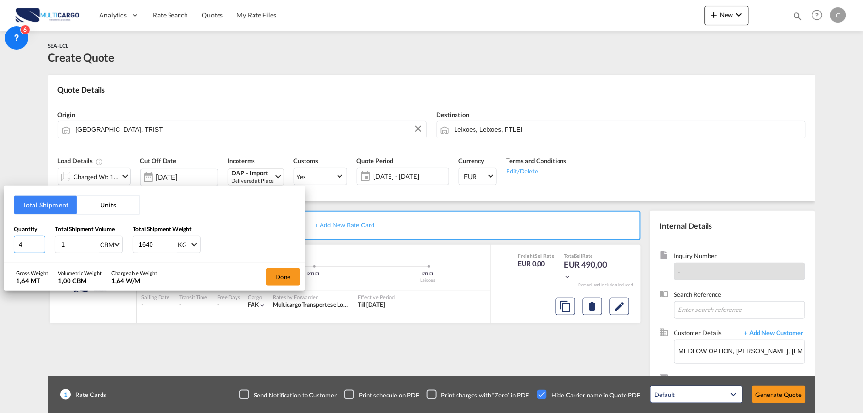
type input "4"
drag, startPoint x: 55, startPoint y: 243, endPoint x: 26, endPoint y: 240, distance: 29.3
click at [30, 243] on div "Quantity 4 Total Shipment Volume 1 CBM CBM CFT Total Shipment Weight 1640 KG KG…" at bounding box center [155, 238] width 282 height 29
type input "6"
type input "6.912"
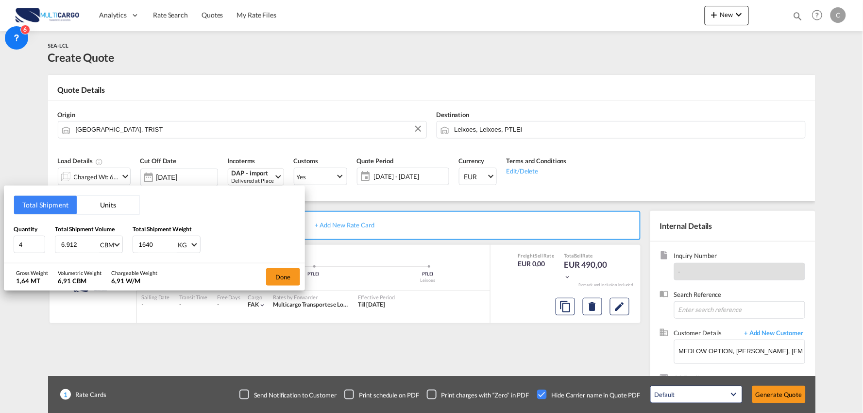
click at [281, 266] on div "Done" at bounding box center [283, 276] width 44 height 27
click at [283, 276] on button "Done" at bounding box center [283, 276] width 34 height 17
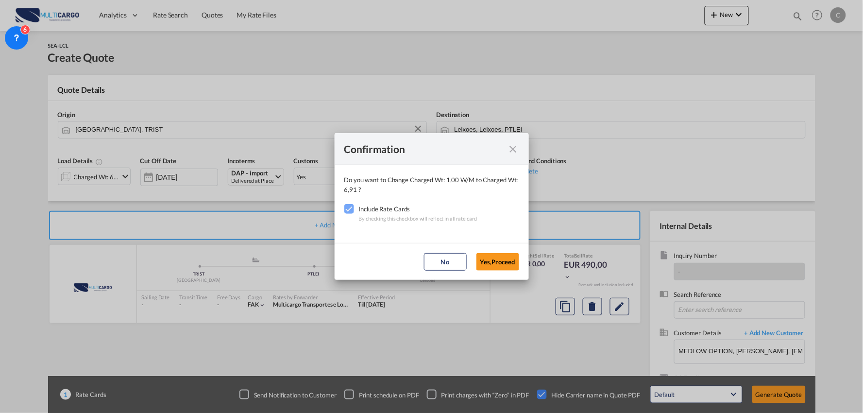
click at [515, 146] on md-icon "icon-close fg-AAA8AD cursor" at bounding box center [514, 149] width 12 height 12
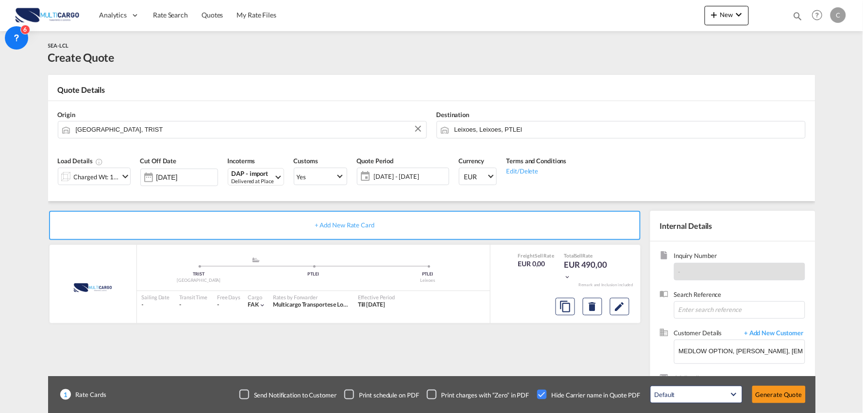
click at [245, 178] on div "Delivered at Place" at bounding box center [253, 180] width 42 height 7
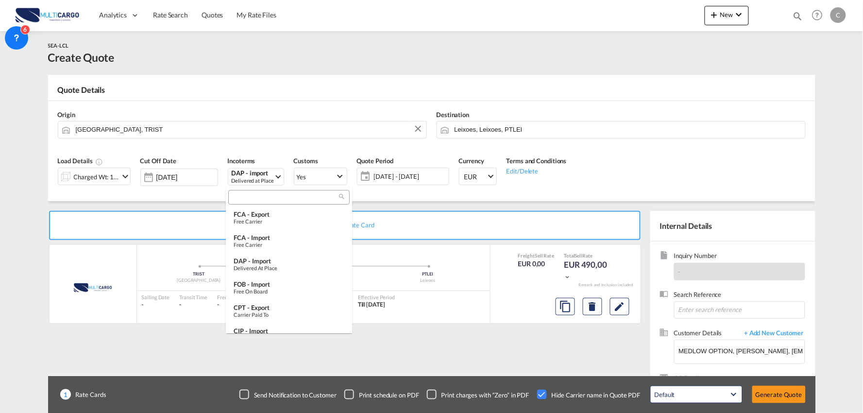
scroll to position [5, 0]
click at [258, 200] on input "search" at bounding box center [285, 197] width 108 height 9
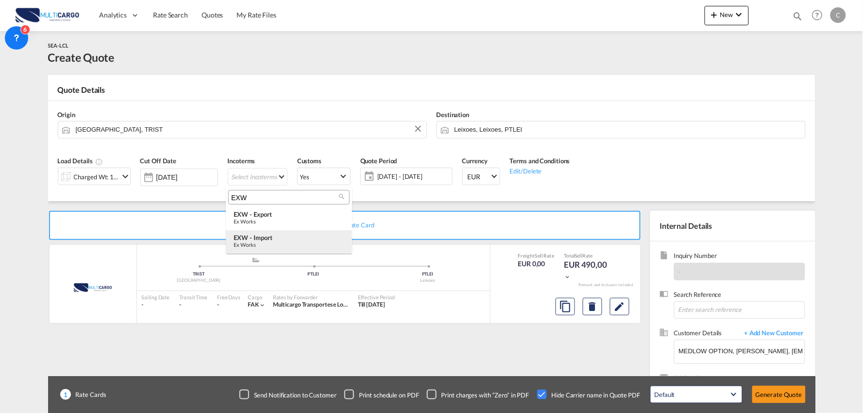
type input "EXW"
click at [271, 234] on div "EXW - import" at bounding box center [289, 238] width 111 height 8
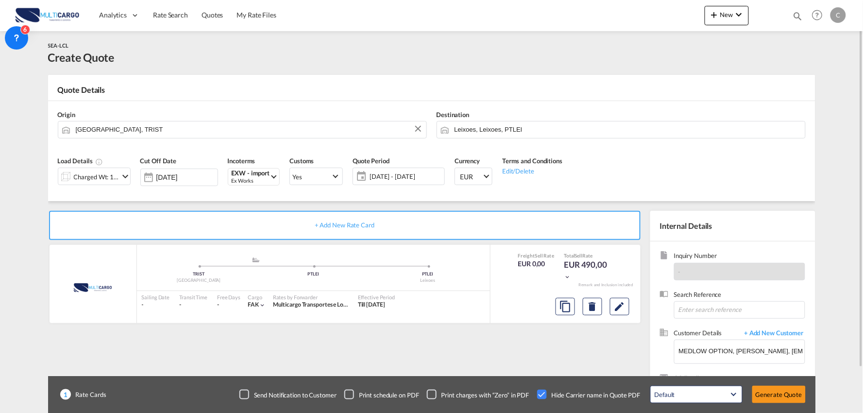
click at [263, 349] on div "+ Add New Rate Card MultiCargo added by you .a{fill:#aaa8ad;} .a{fill:#aaa8ad;}…" at bounding box center [347, 312] width 598 height 203
click at [265, 61] on div "SEA-LCL Create Quote" at bounding box center [432, 53] width 768 height 24
click at [789, 394] on button "Generate Quote" at bounding box center [779, 394] width 53 height 17
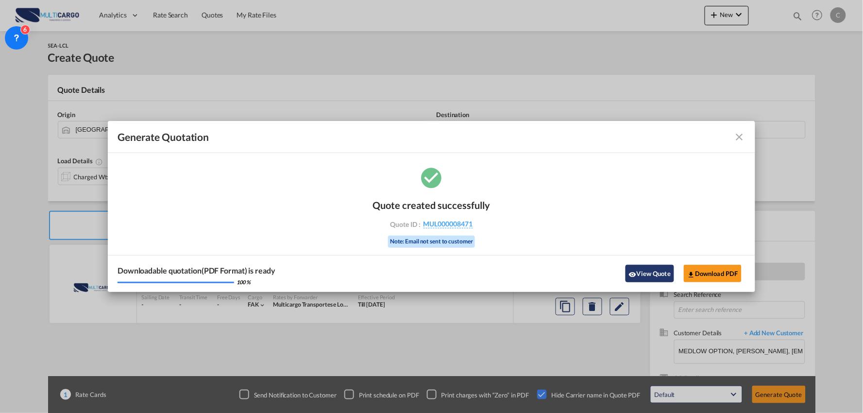
click at [634, 274] on md-icon "icon-eye" at bounding box center [633, 275] width 8 height 8
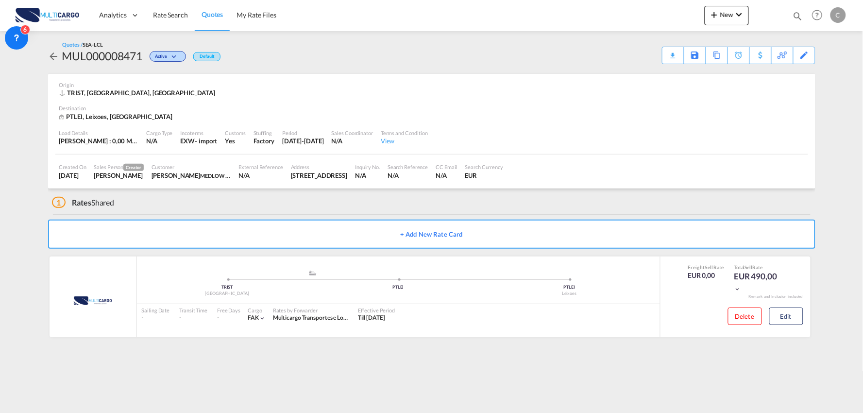
click at [259, 379] on md-content "Analytics Reports Dashboard Rate Search Quotes My Rate Files New Quotes" at bounding box center [431, 206] width 863 height 413
click at [379, 207] on div "1 Rates Shared" at bounding box center [434, 199] width 764 height 23
click at [164, 367] on md-content "Analytics Reports Dashboard Rate Search Quotes My Rate Files New Quotes" at bounding box center [431, 206] width 863 height 413
click at [430, 207] on div "1 Rates Shared" at bounding box center [434, 199] width 764 height 23
click at [556, 353] on div "Quotes / SEA-LCL MUL000008471 Active Default Download Quote Save As Template Co…" at bounding box center [432, 192] width 768 height 323
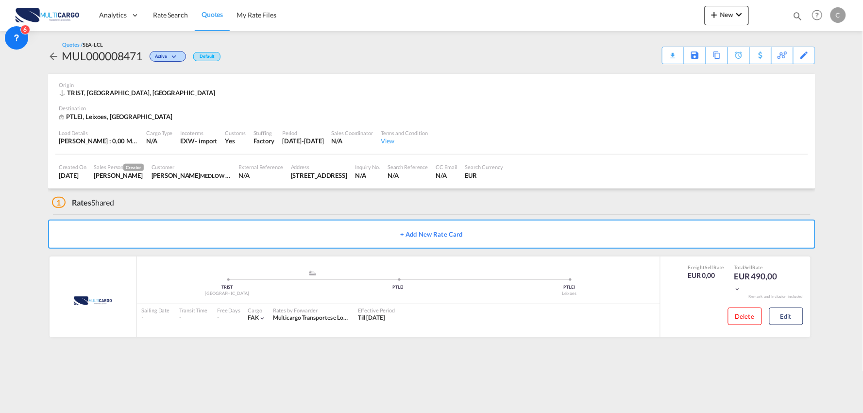
click at [219, 356] on md-content "Analytics Reports Dashboard Rate Search Quotes My Rate Files New Quotes" at bounding box center [431, 206] width 863 height 413
click at [200, 198] on div "1 Rates Shared" at bounding box center [434, 199] width 764 height 23
